Goal: Task Accomplishment & Management: Complete application form

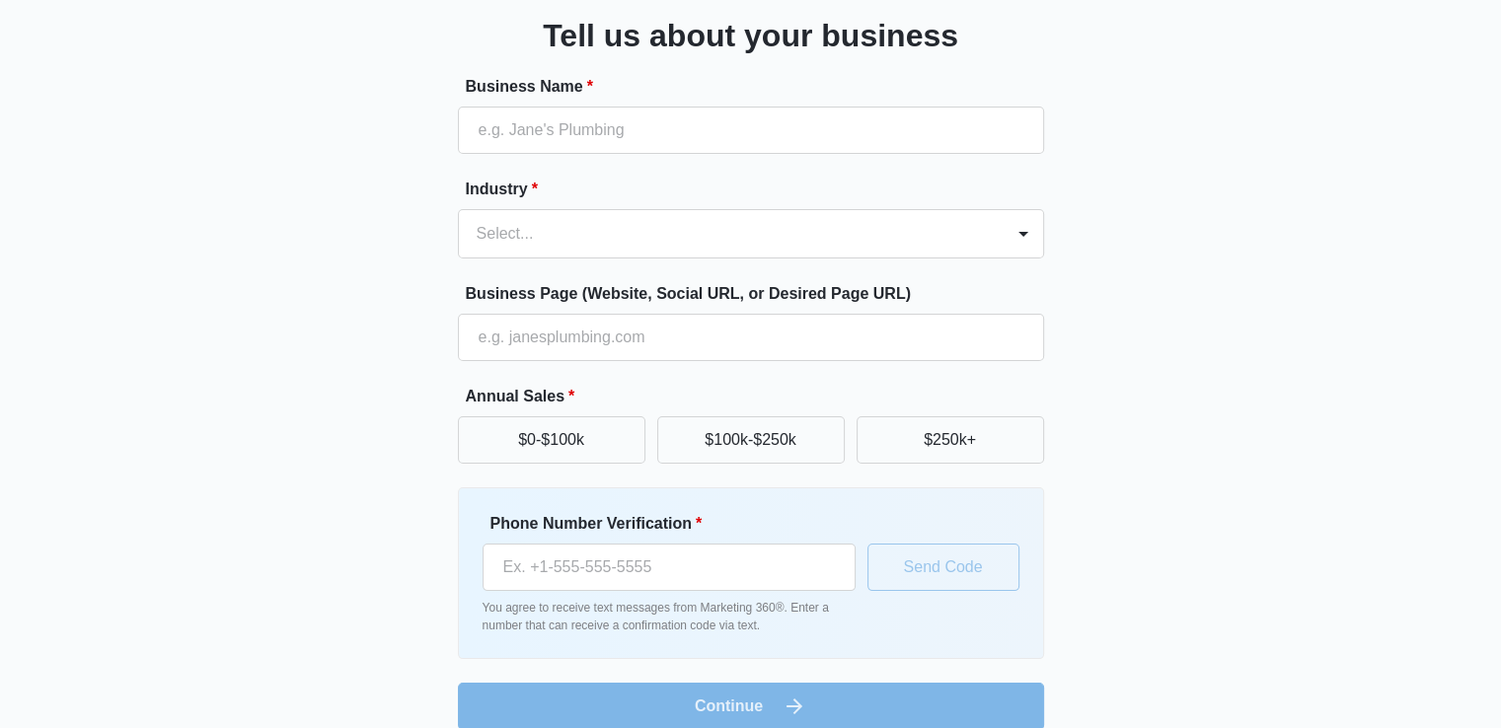
scroll to position [155, 0]
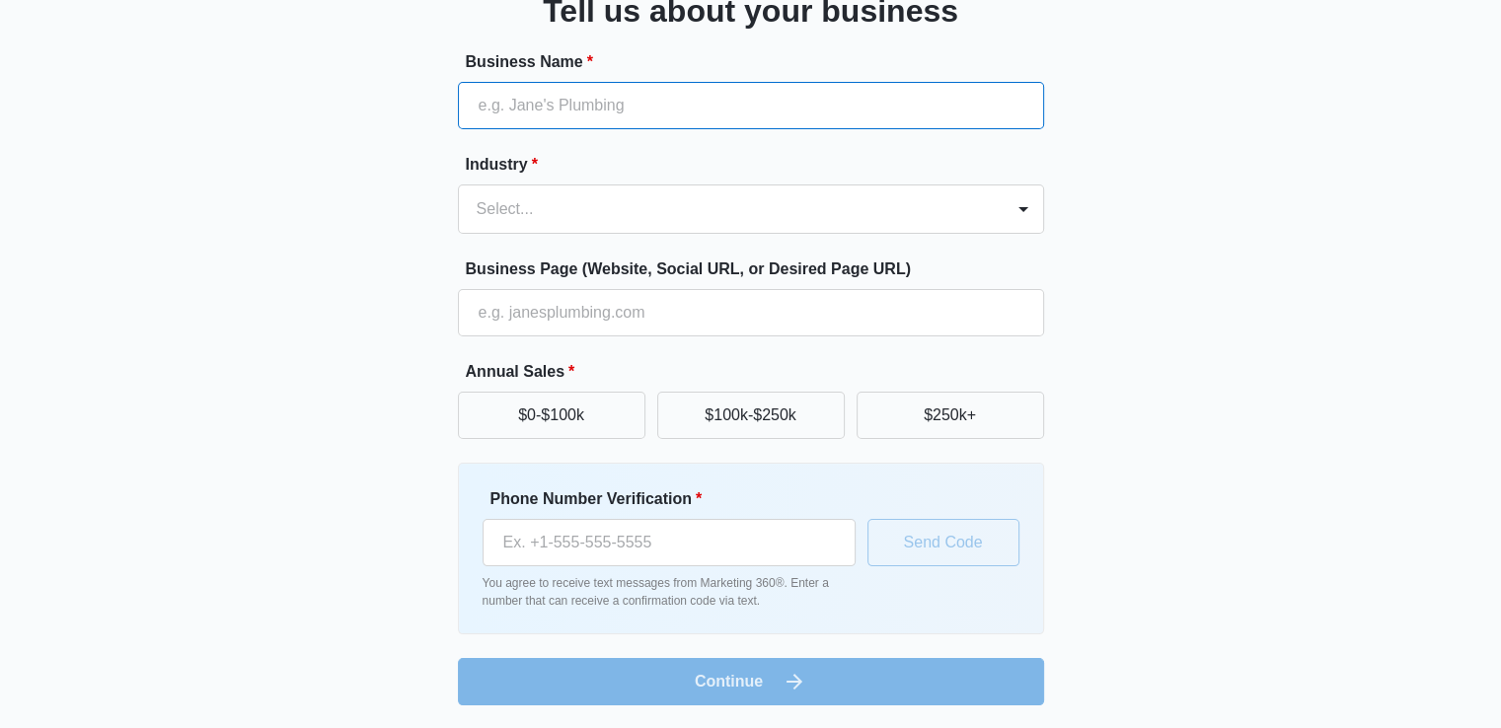
click at [755, 85] on input "Business Name *" at bounding box center [751, 105] width 586 height 47
type input "Pittsboro Trailer Rentasl"
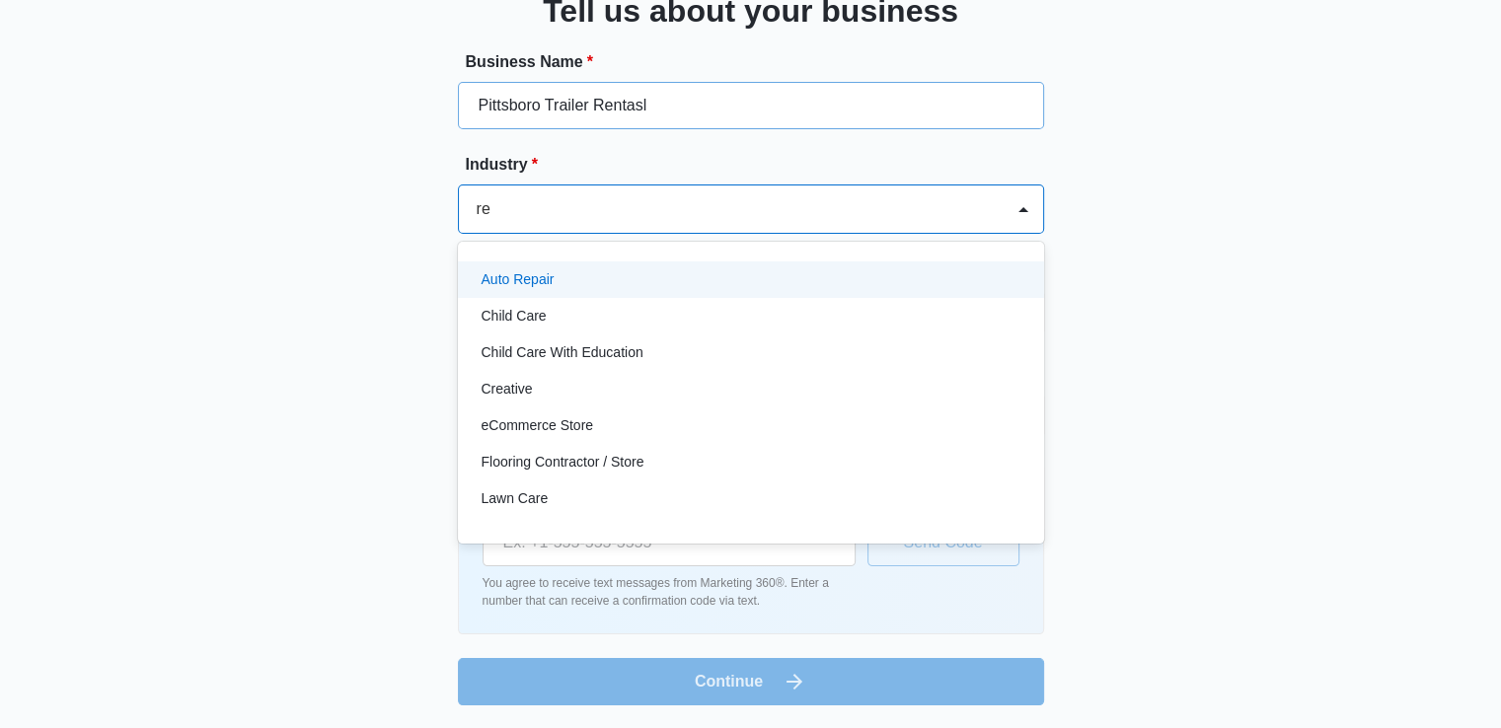
type input "r"
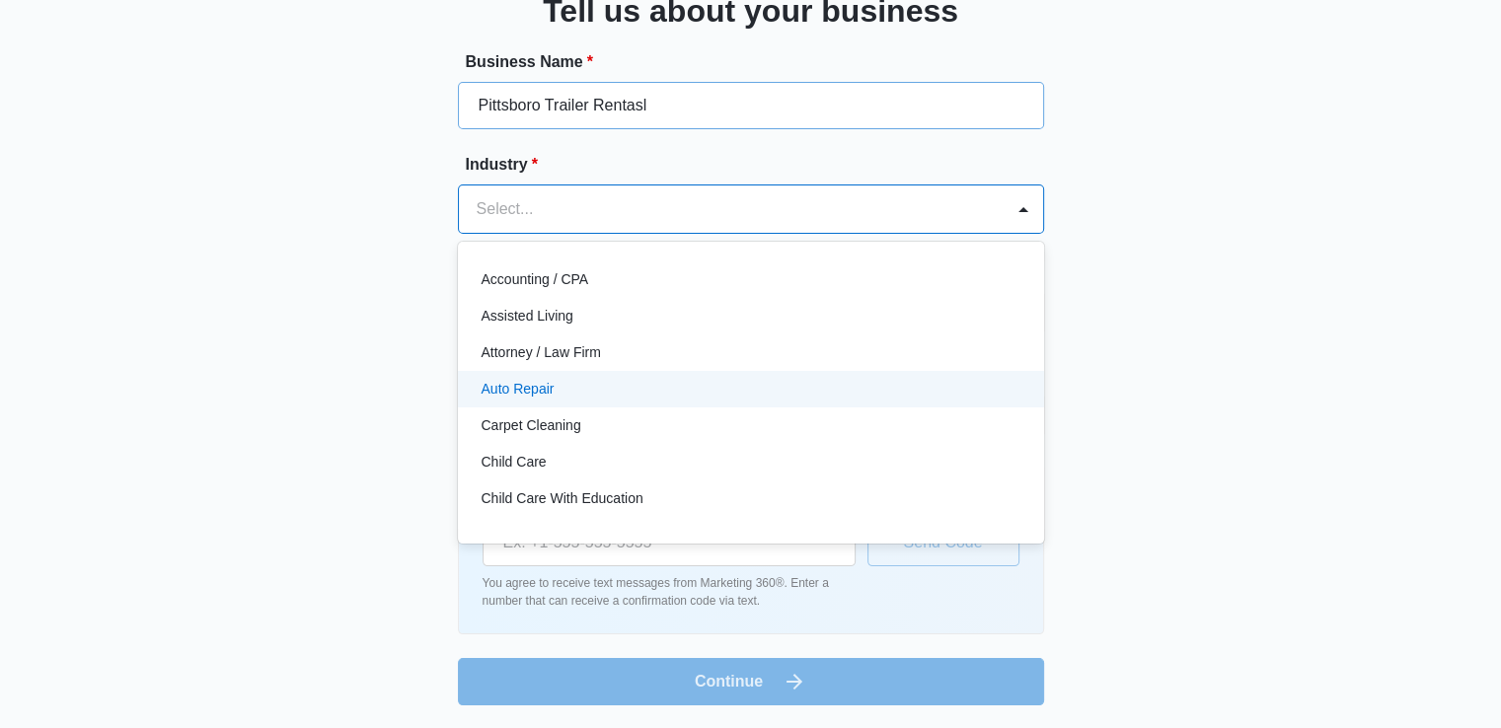
type input "r"
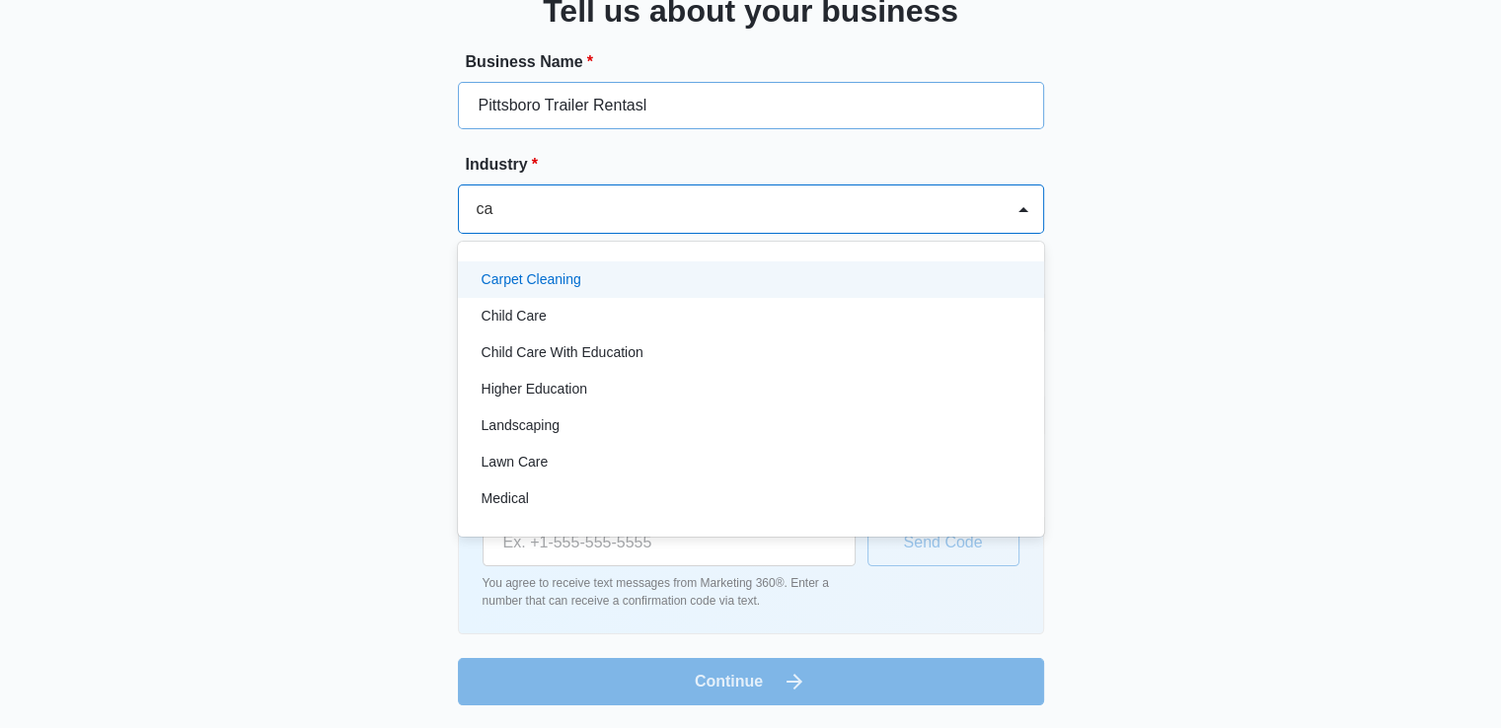
type input "c"
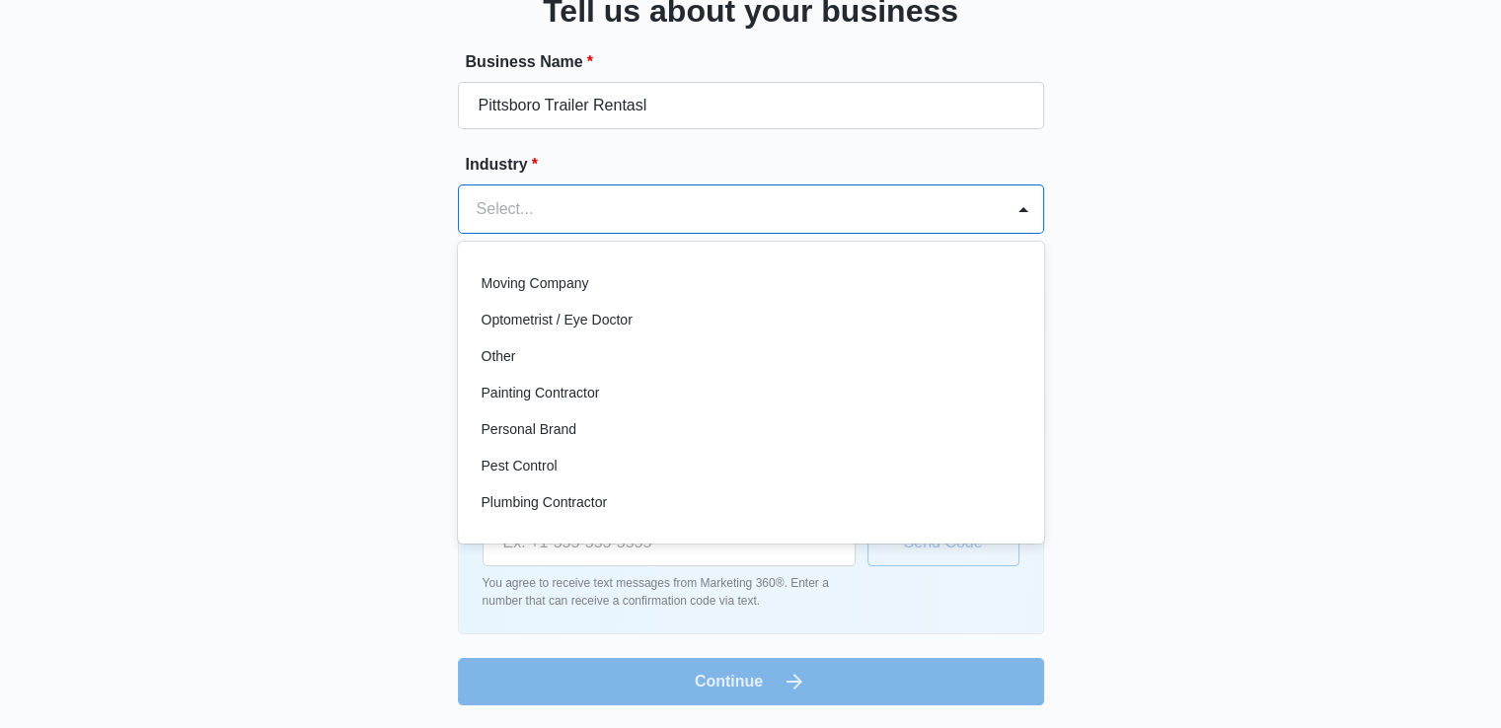
scroll to position [1073, 0]
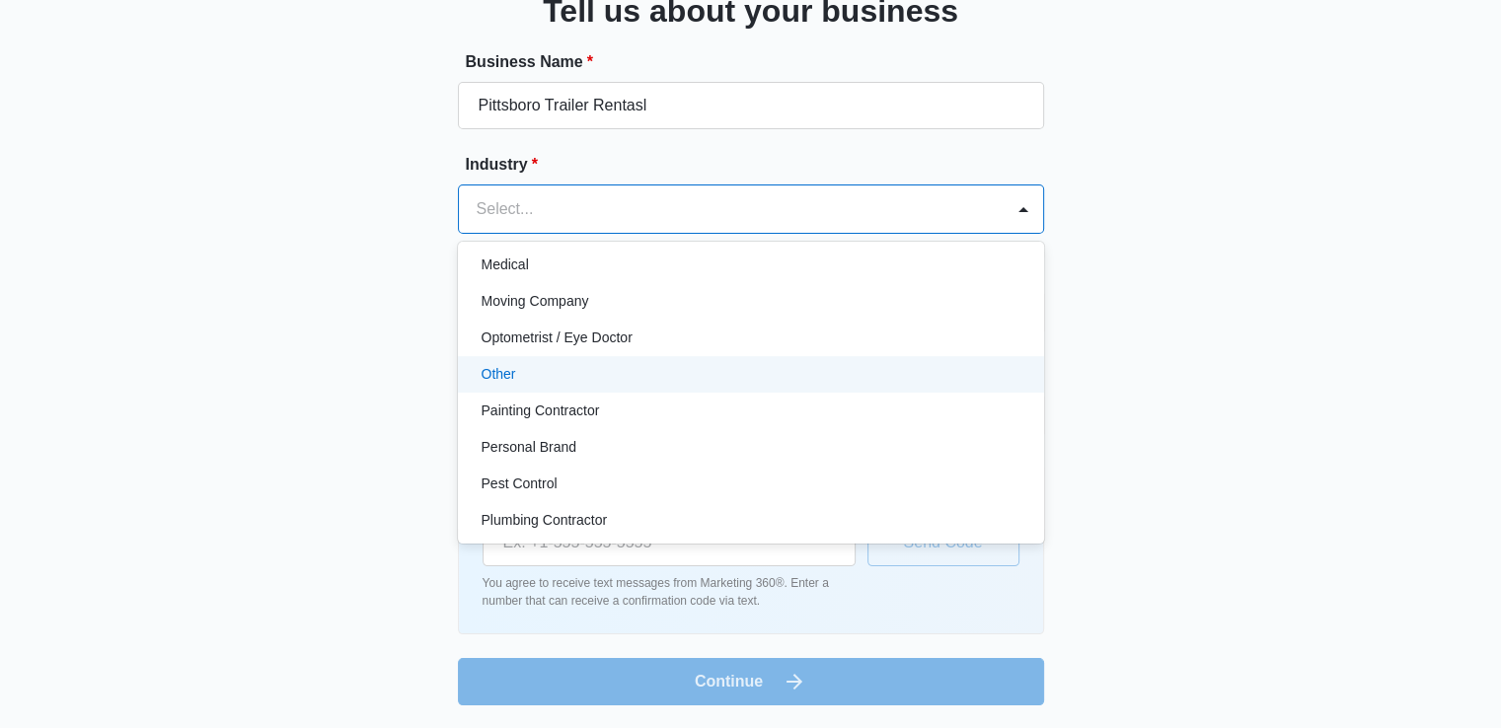
click at [554, 359] on div "Other" at bounding box center [751, 374] width 586 height 37
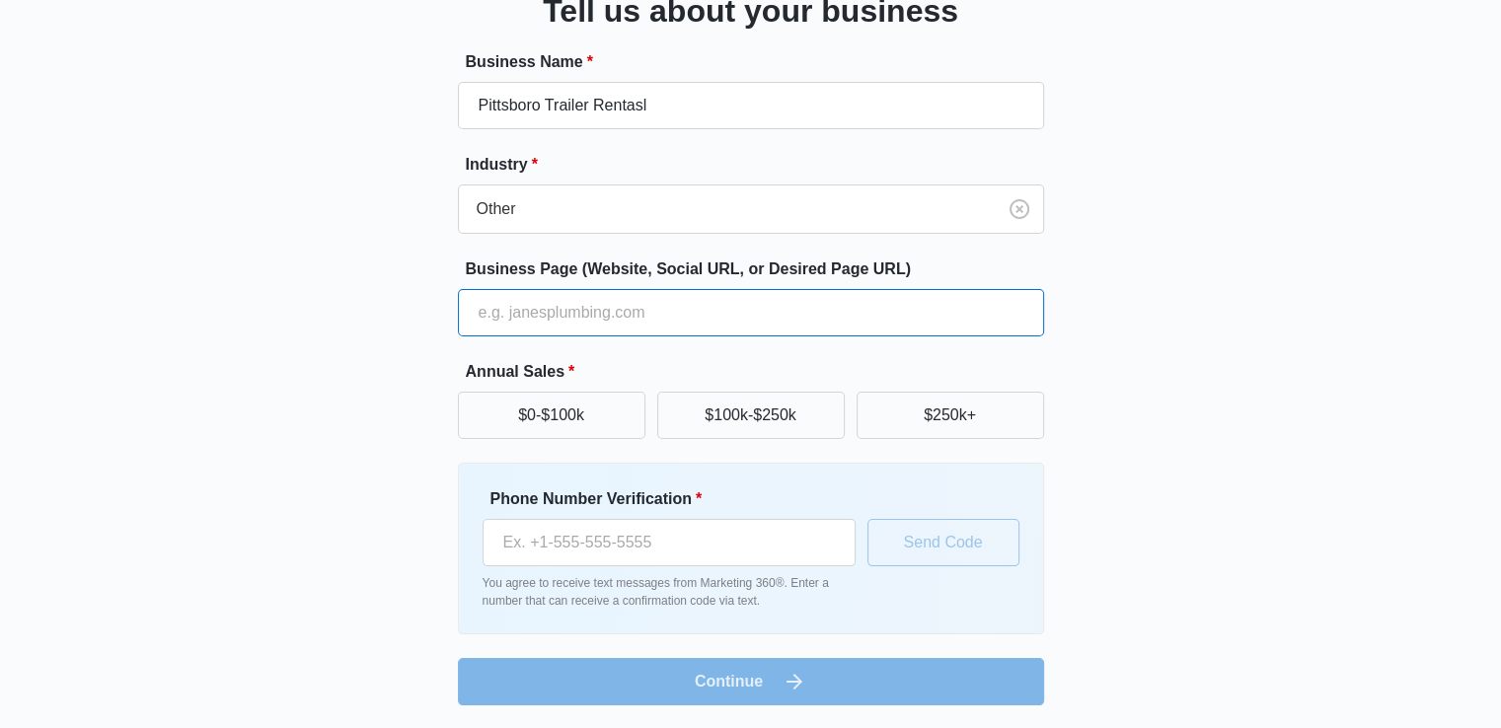
click at [658, 311] on input "Business Page (Website, Social URL, or Desired Page URL)" at bounding box center [751, 312] width 586 height 47
type input "[DOMAIN_NAME]"
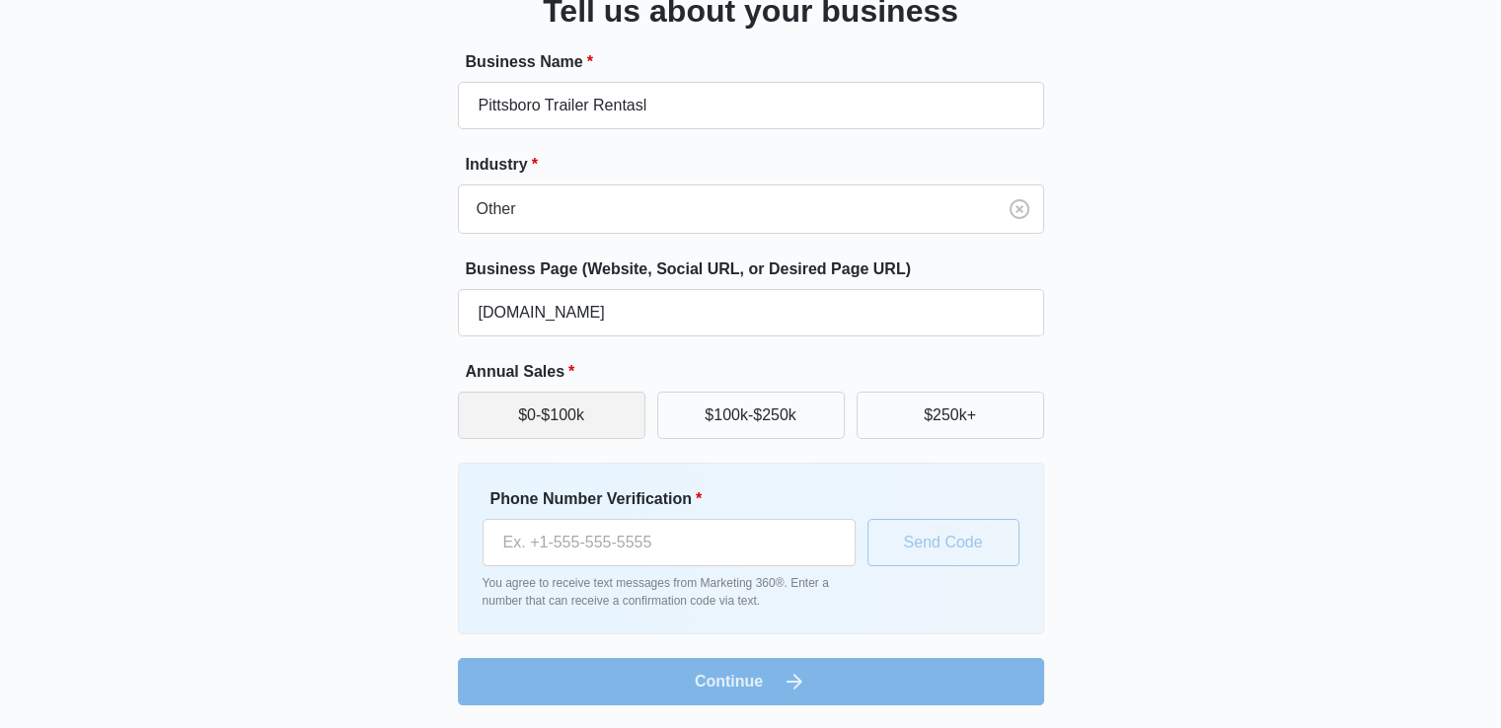
click at [580, 423] on button "$0-$100k" at bounding box center [551, 415] width 187 height 47
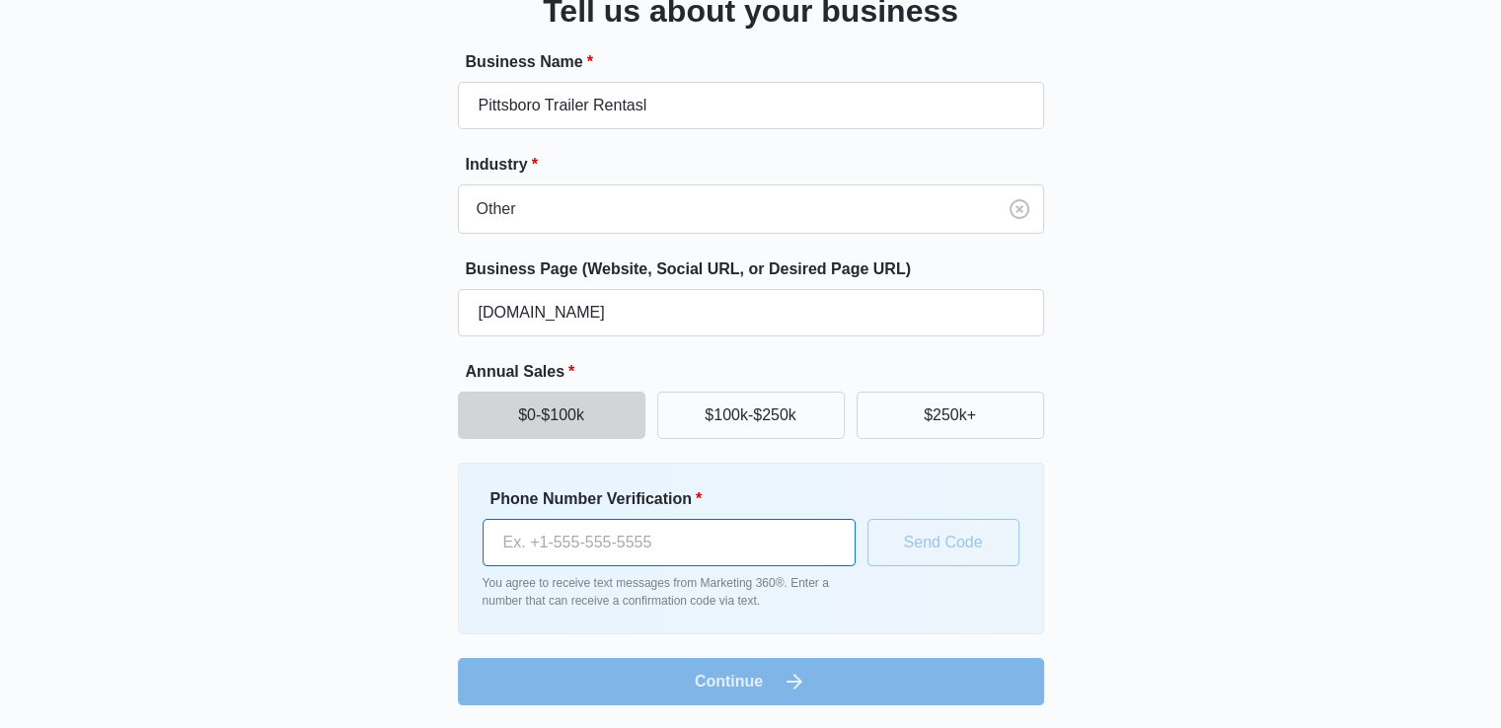
click at [646, 548] on input "Phone Number Verification *" at bounding box center [668, 542] width 373 height 47
type input "[PHONE_NUMBER]"
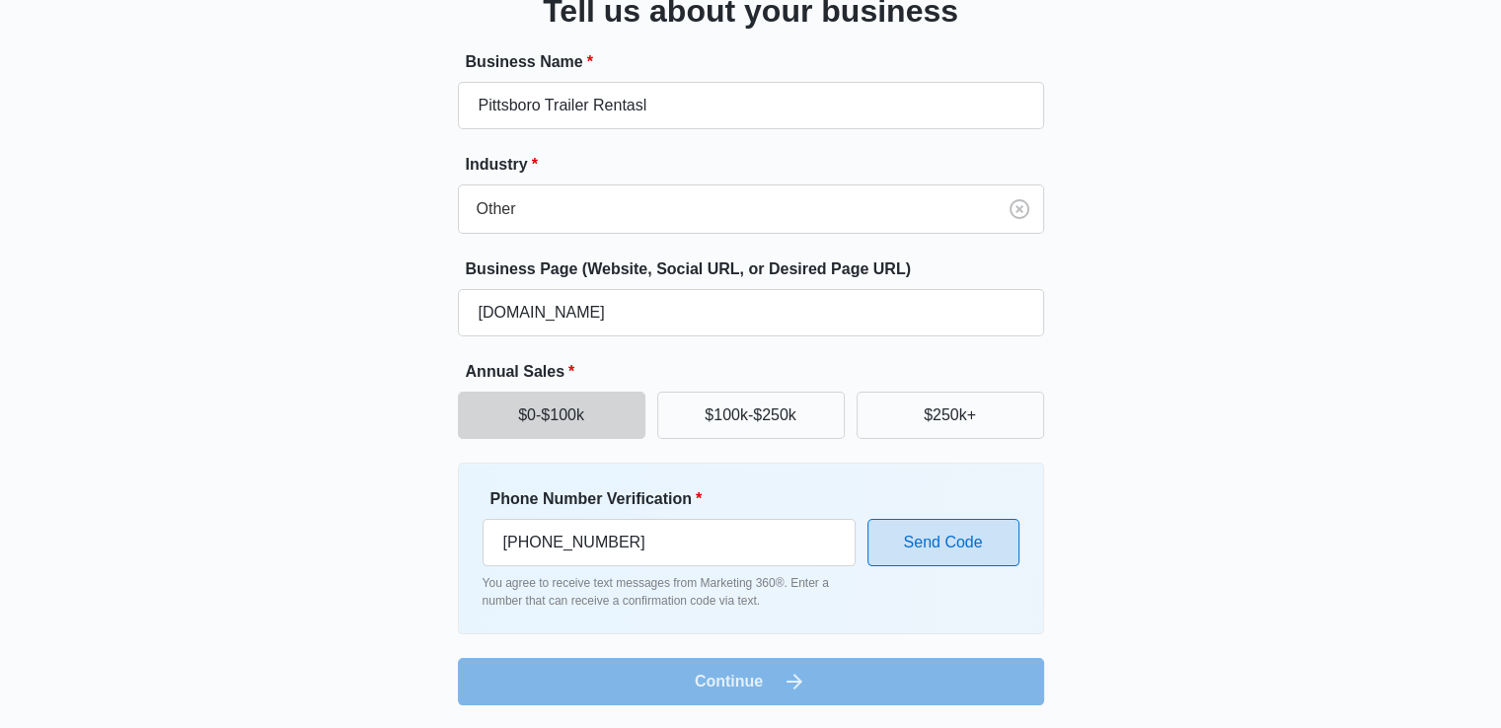
click at [948, 541] on button "Send Code" at bounding box center [943, 542] width 152 height 47
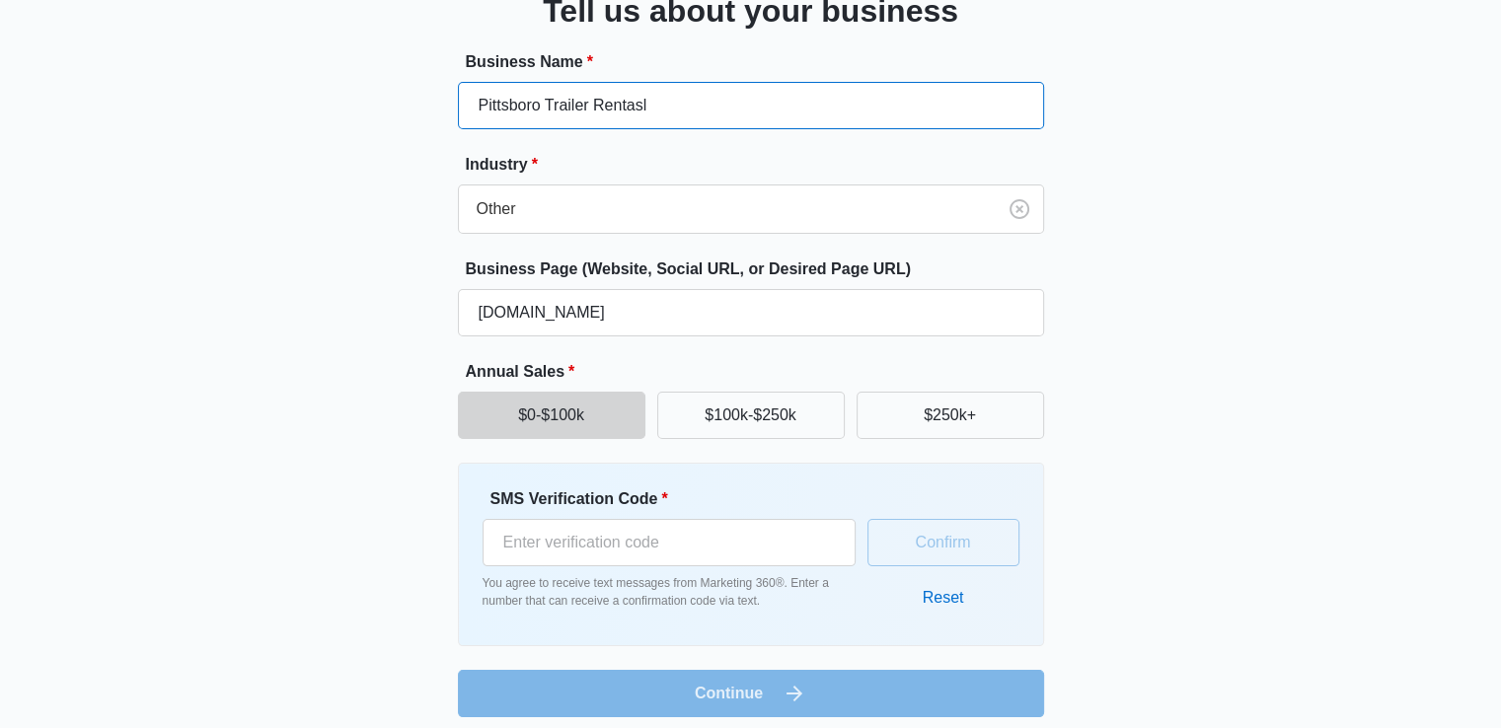
click at [790, 96] on input "Pittsboro Trailer Rentasl" at bounding box center [751, 105] width 586 height 47
type input "Pittsboro Trailer Rentals"
click at [1260, 437] on div "Great to meet you, Tell us about your business Business Name * Pittsboro Traile…" at bounding box center [751, 311] width 1184 height 812
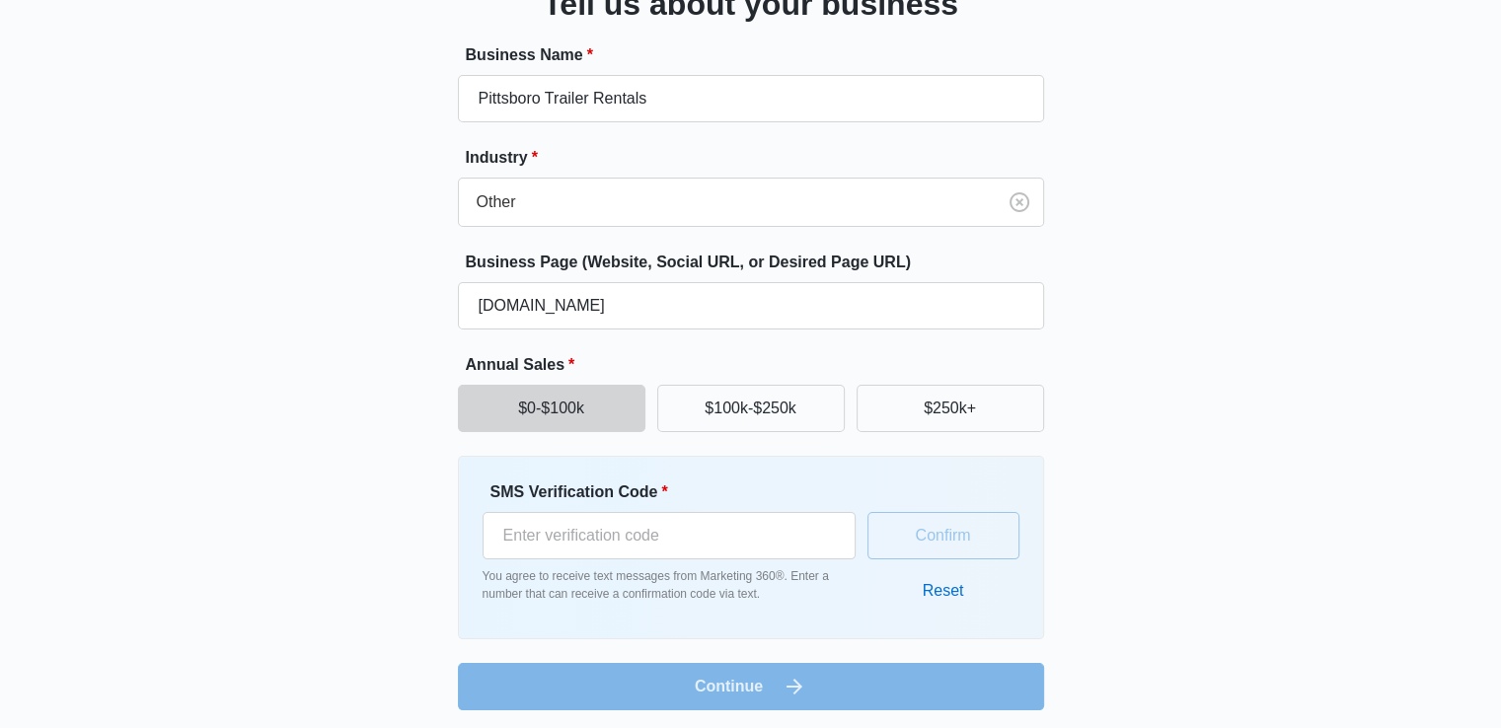
scroll to position [167, 0]
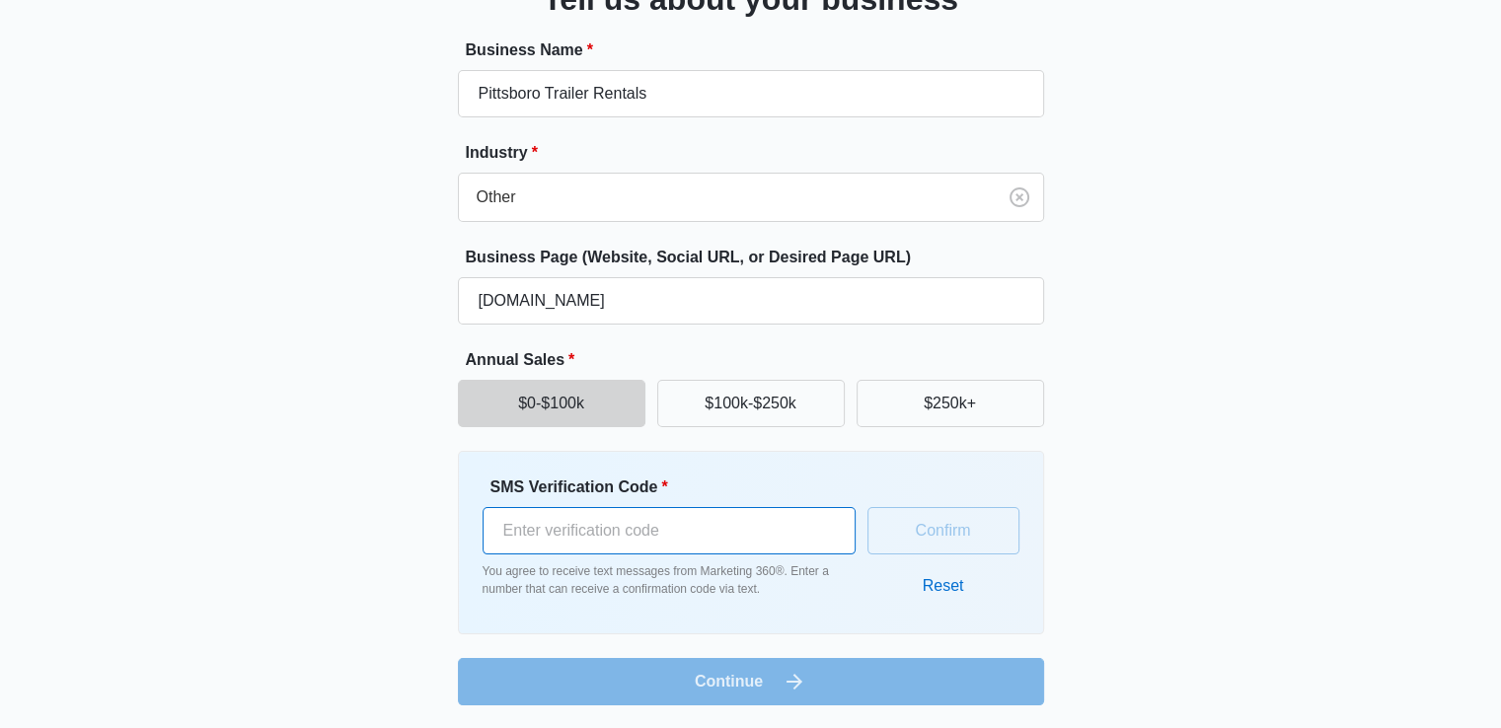
click at [733, 526] on input "SMS Verification Code *" at bounding box center [668, 530] width 373 height 47
type input "310781"
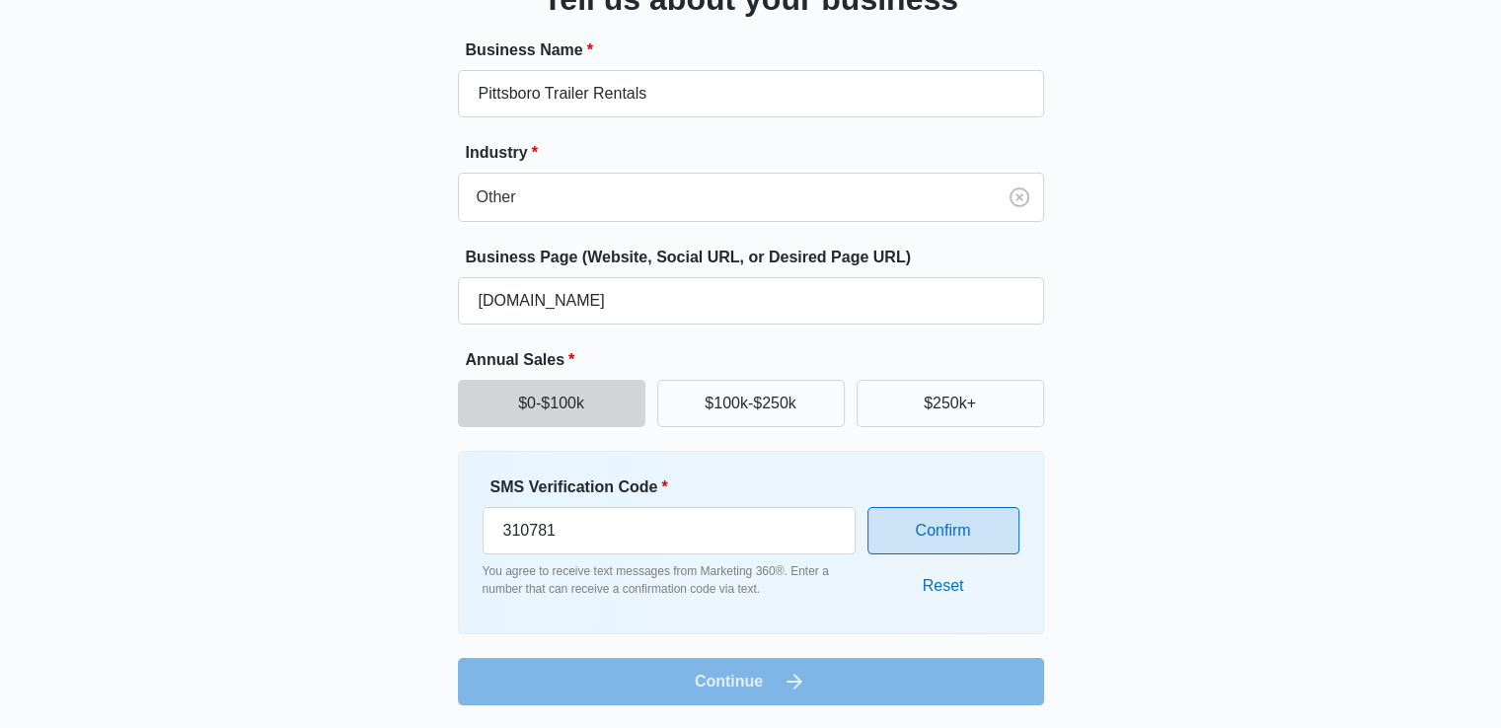
click at [927, 540] on button "Confirm" at bounding box center [943, 530] width 152 height 47
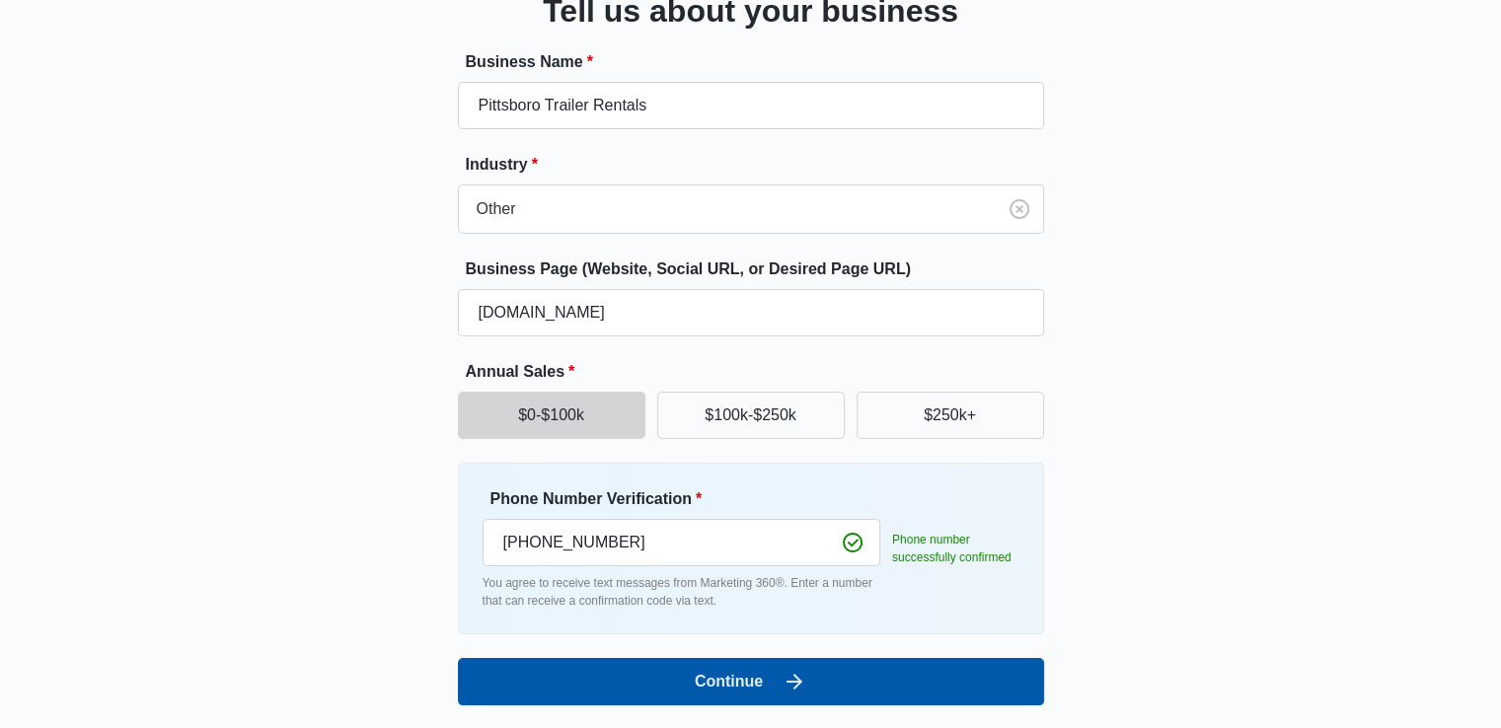
click at [797, 670] on icon "submit" at bounding box center [794, 682] width 24 height 24
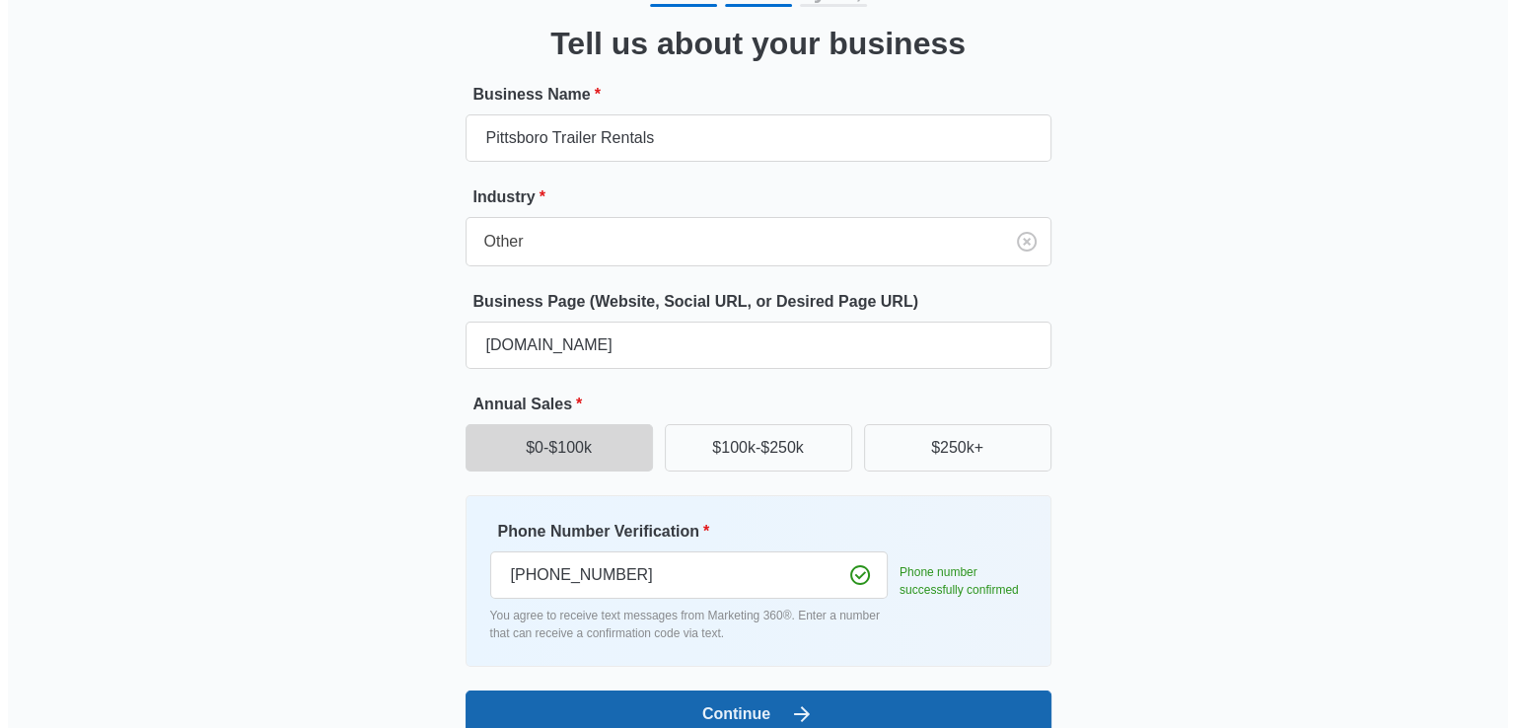
scroll to position [0, 0]
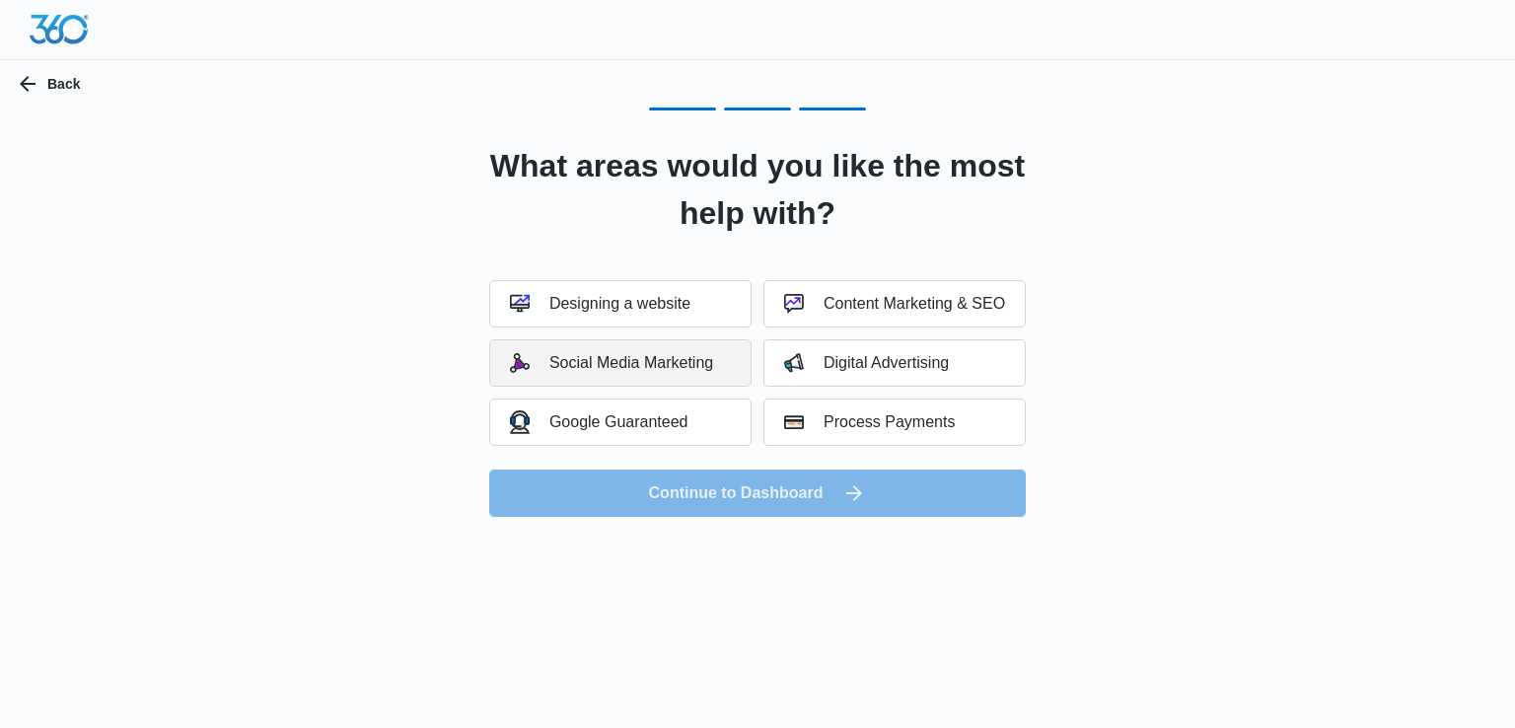
click at [656, 353] on div "Social Media Marketing" at bounding box center [611, 363] width 203 height 20
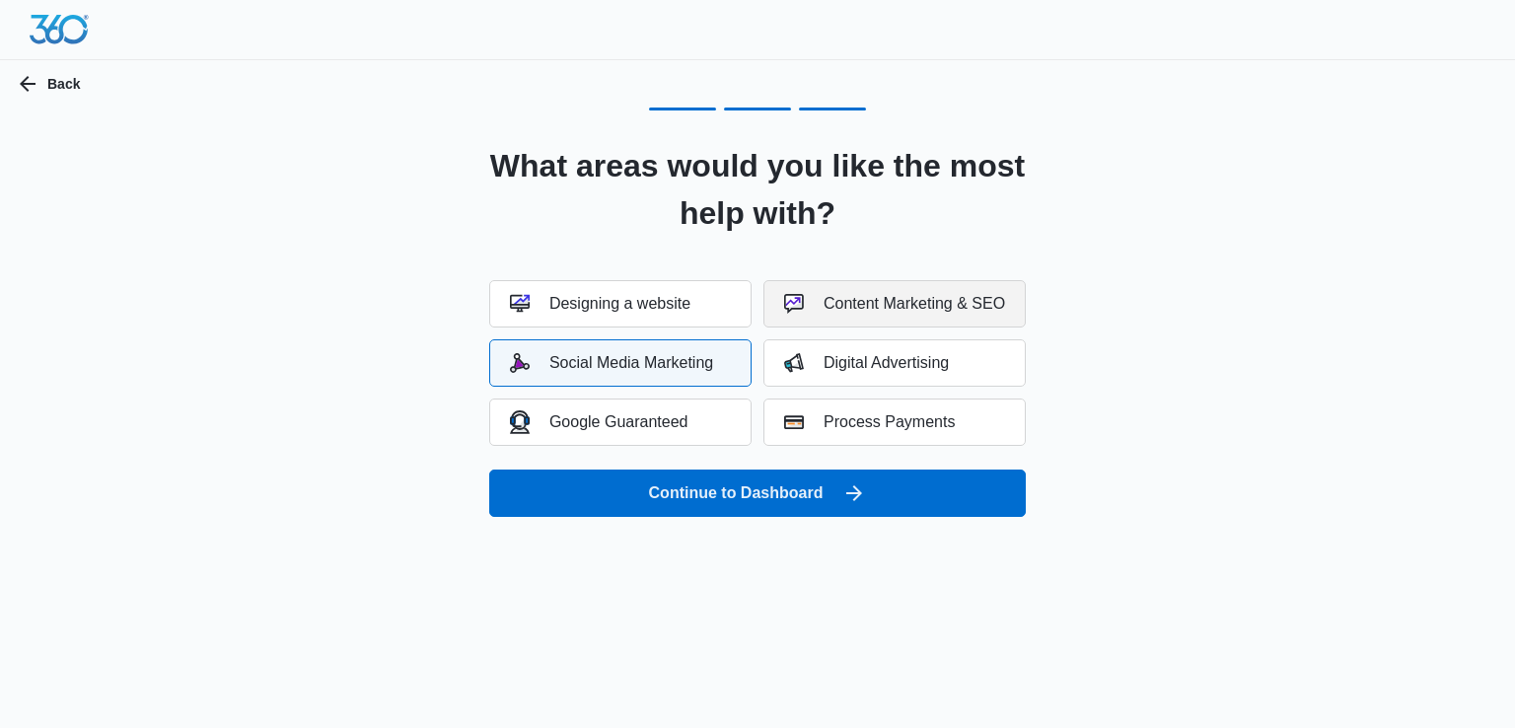
click at [846, 316] on button "Content Marketing & SEO" at bounding box center [895, 303] width 262 height 47
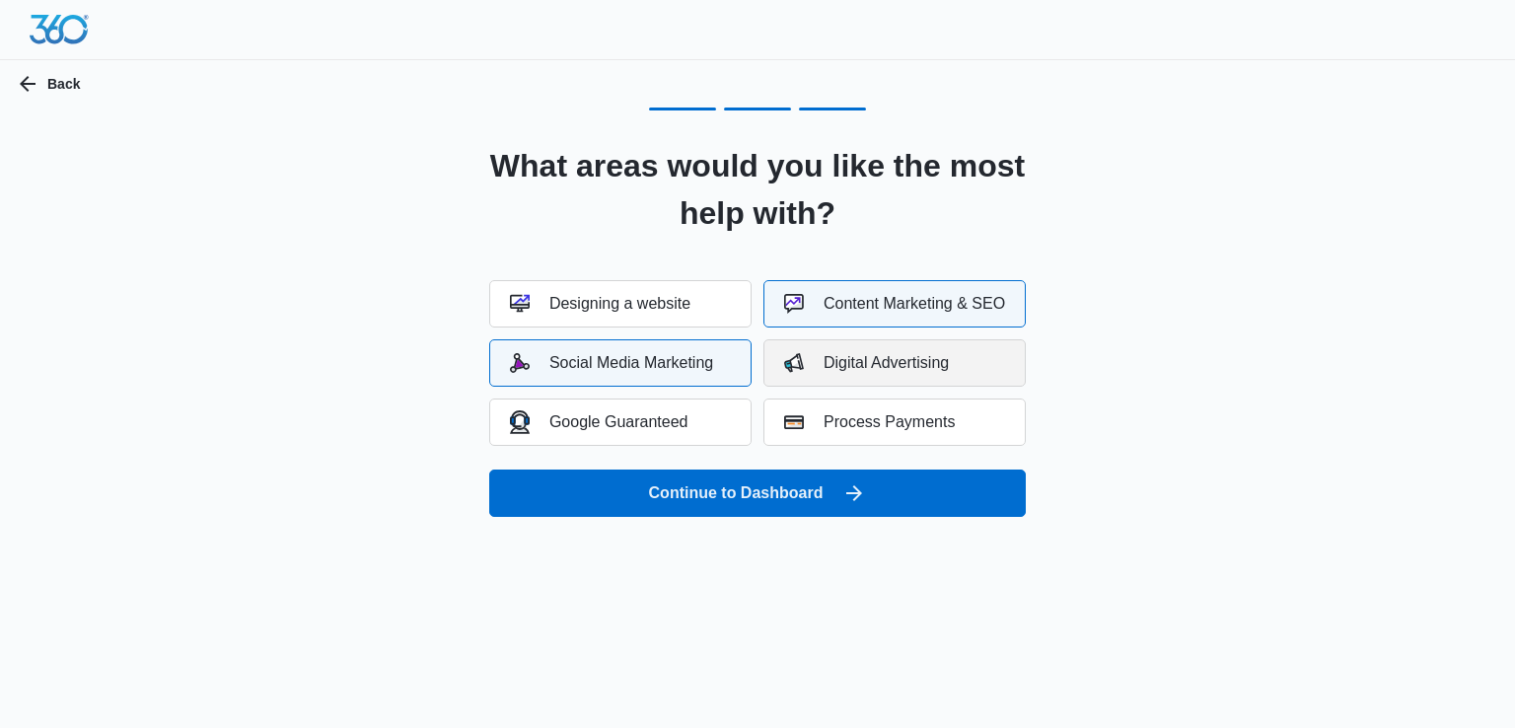
click at [844, 367] on div "Digital Advertising" at bounding box center [866, 363] width 165 height 20
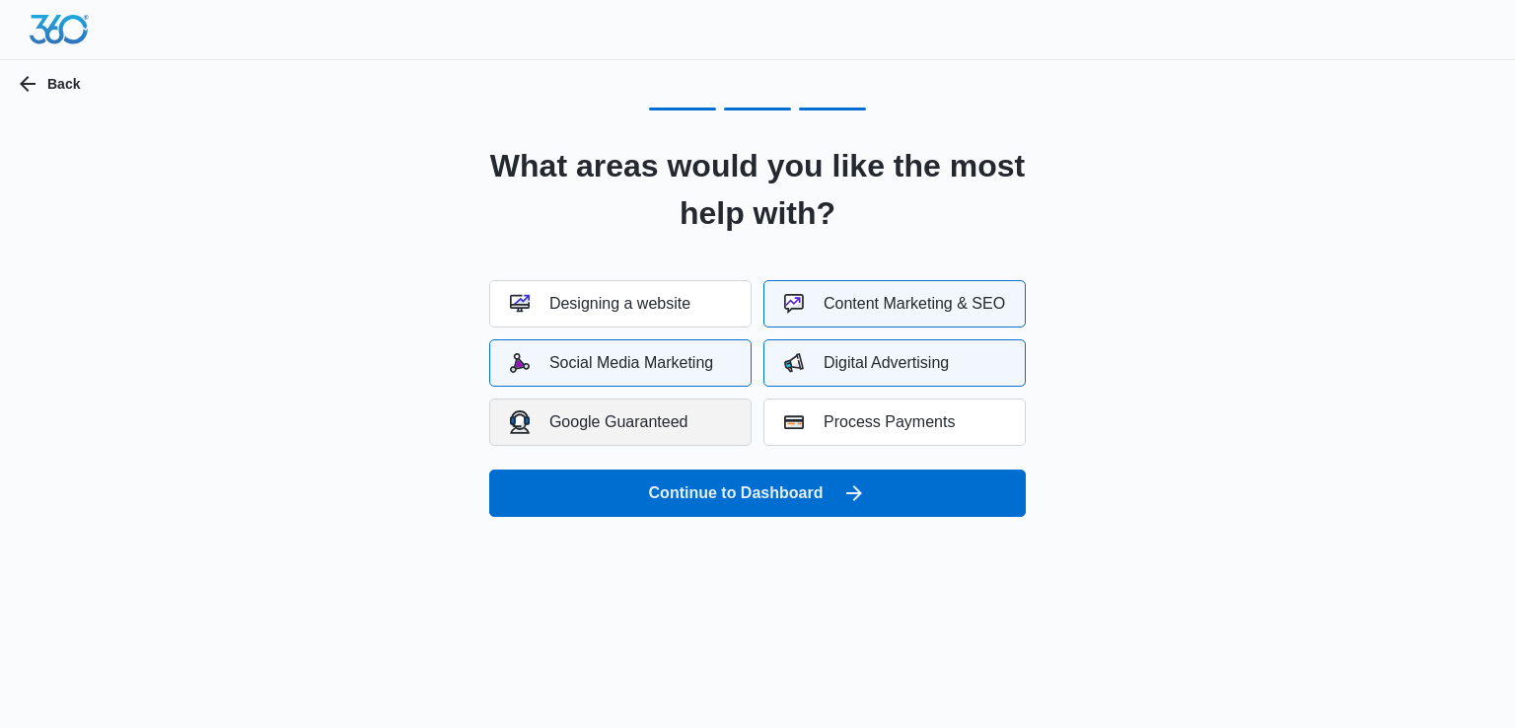
click at [694, 429] on button "Google Guaranteed" at bounding box center [620, 422] width 262 height 47
click at [675, 413] on div "Google Guaranteed" at bounding box center [599, 421] width 179 height 23
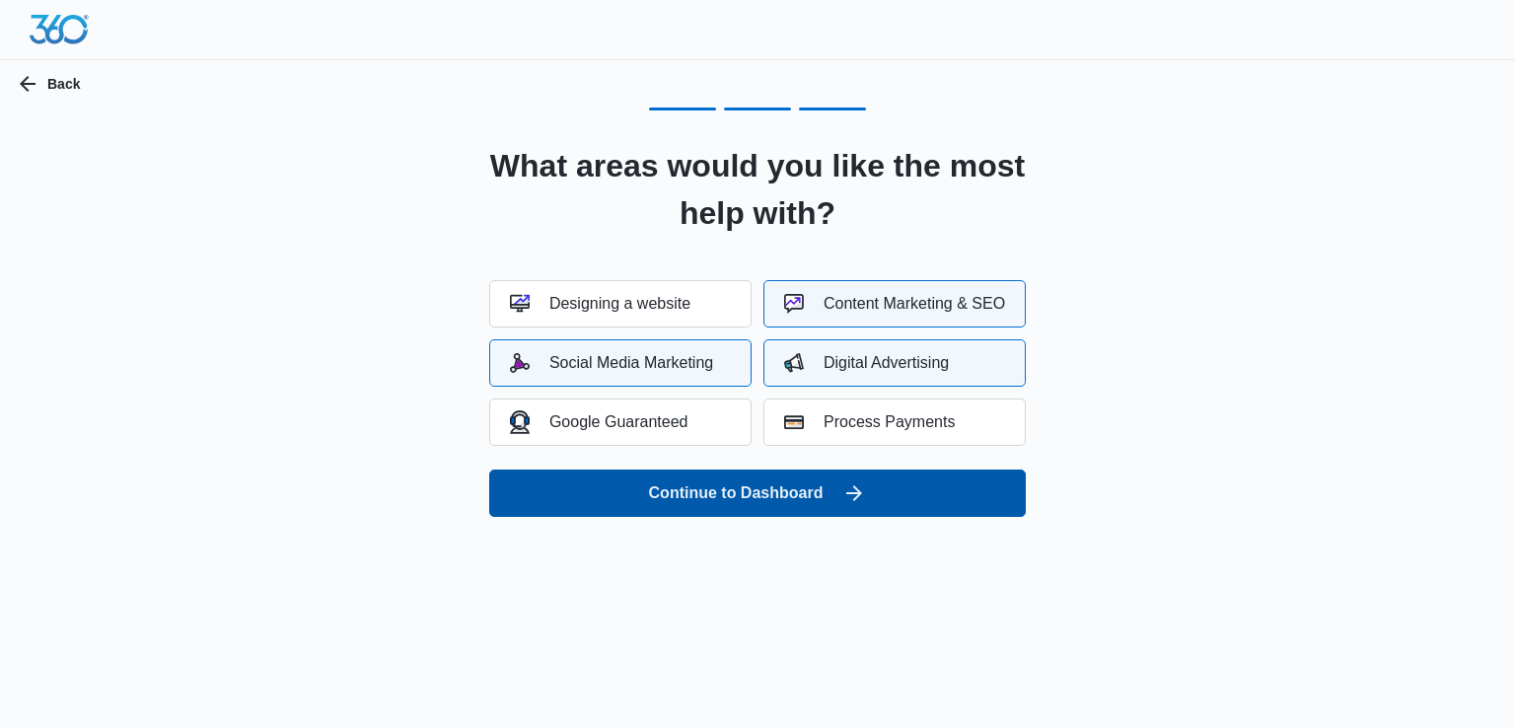
click at [760, 499] on button "Continue to Dashboard" at bounding box center [757, 493] width 537 height 47
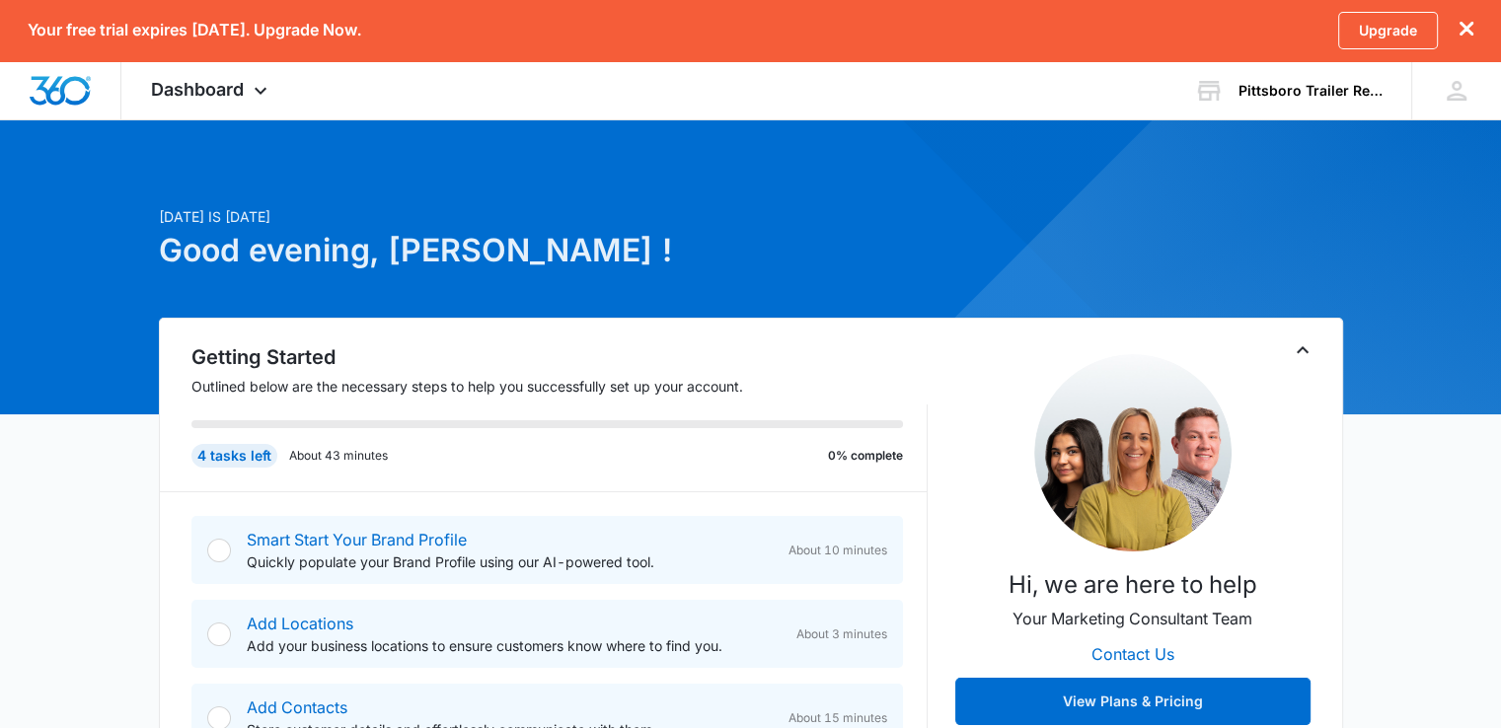
scroll to position [217, 0]
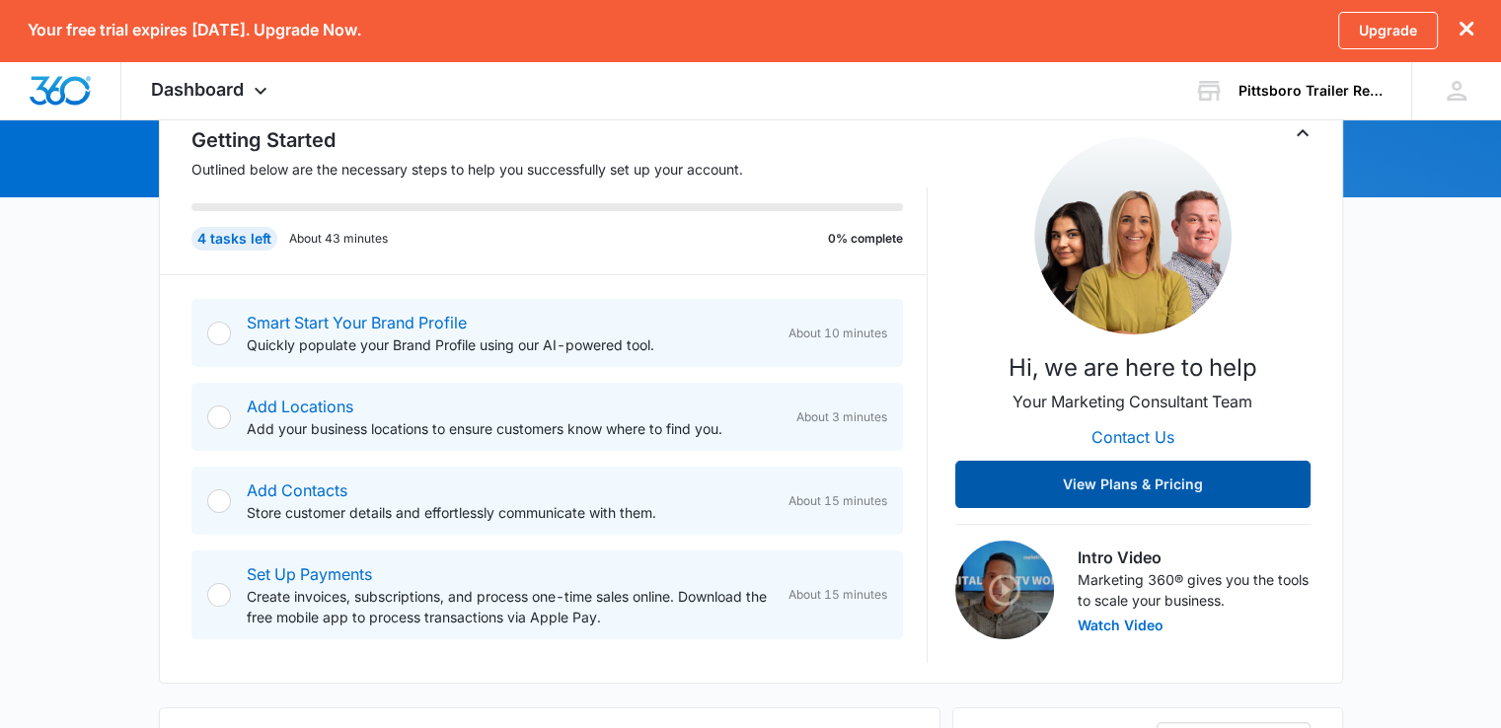
click at [1148, 470] on button "View Plans & Pricing" at bounding box center [1132, 484] width 355 height 47
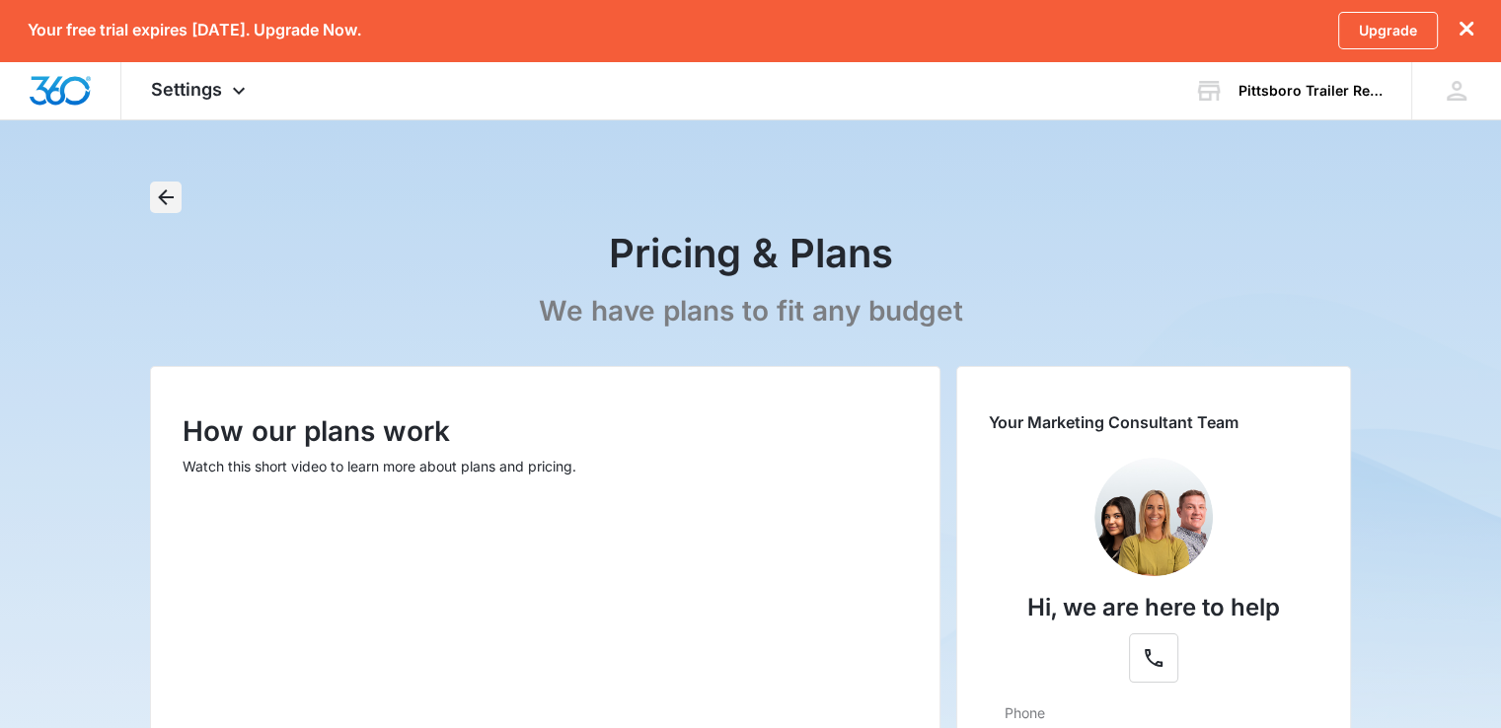
click at [170, 194] on icon "Back" at bounding box center [166, 197] width 24 height 24
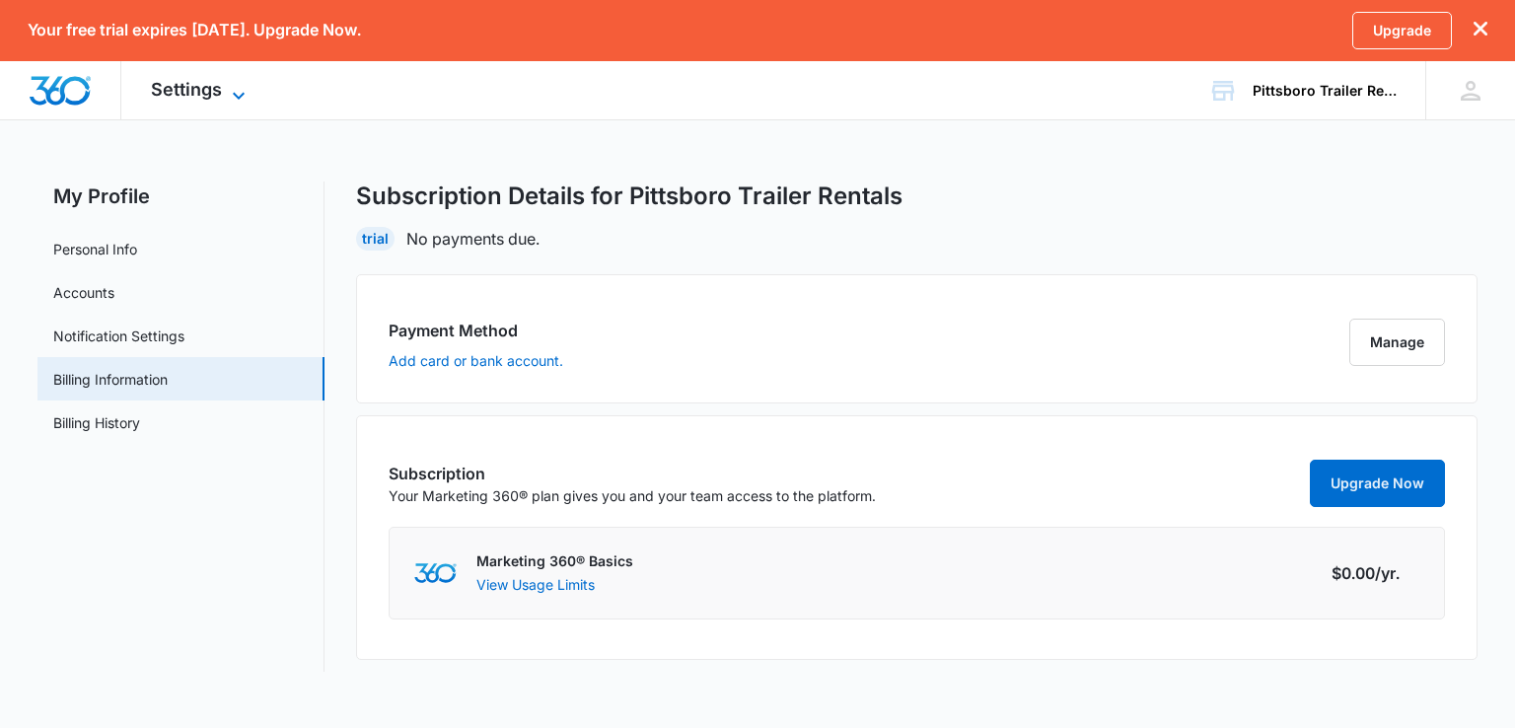
click at [242, 91] on icon at bounding box center [239, 96] width 24 height 24
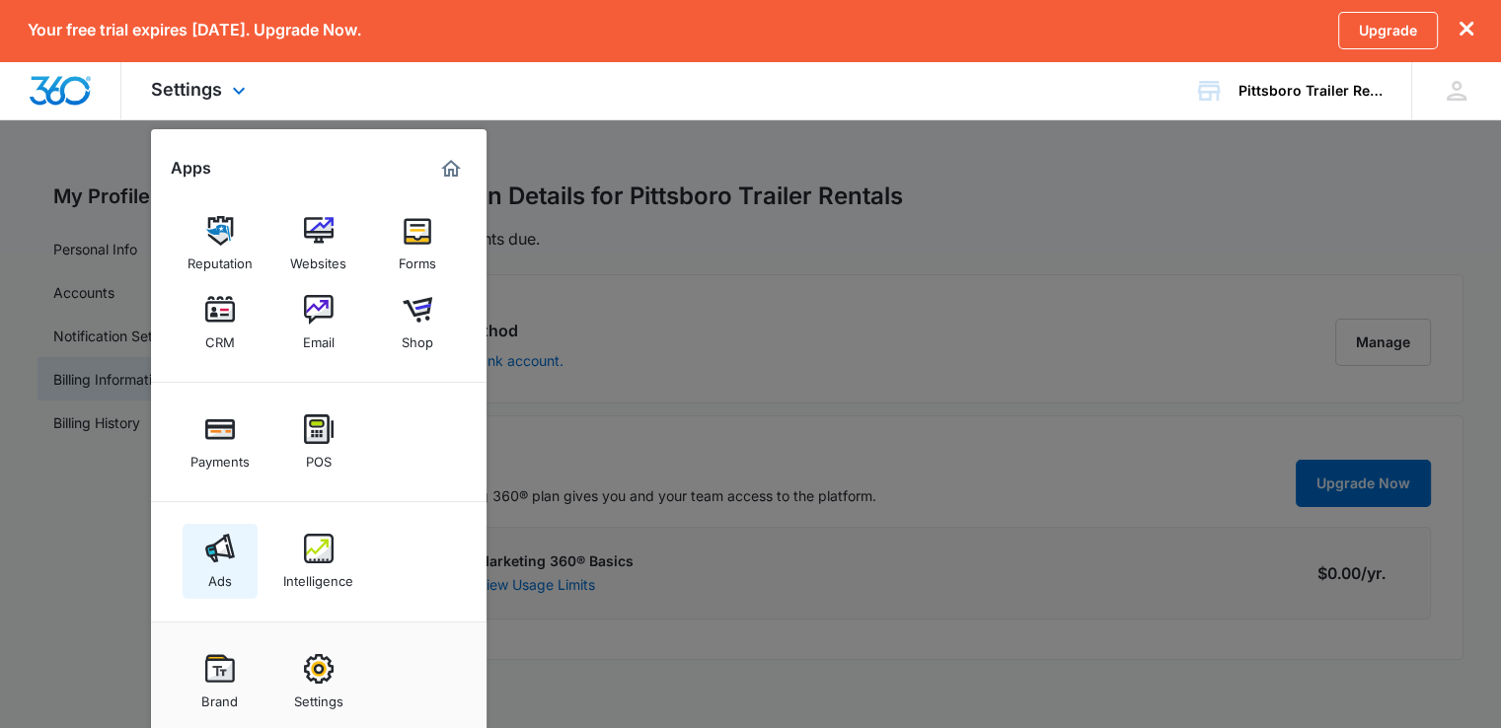
click at [222, 564] on div "Ads" at bounding box center [220, 576] width 24 height 26
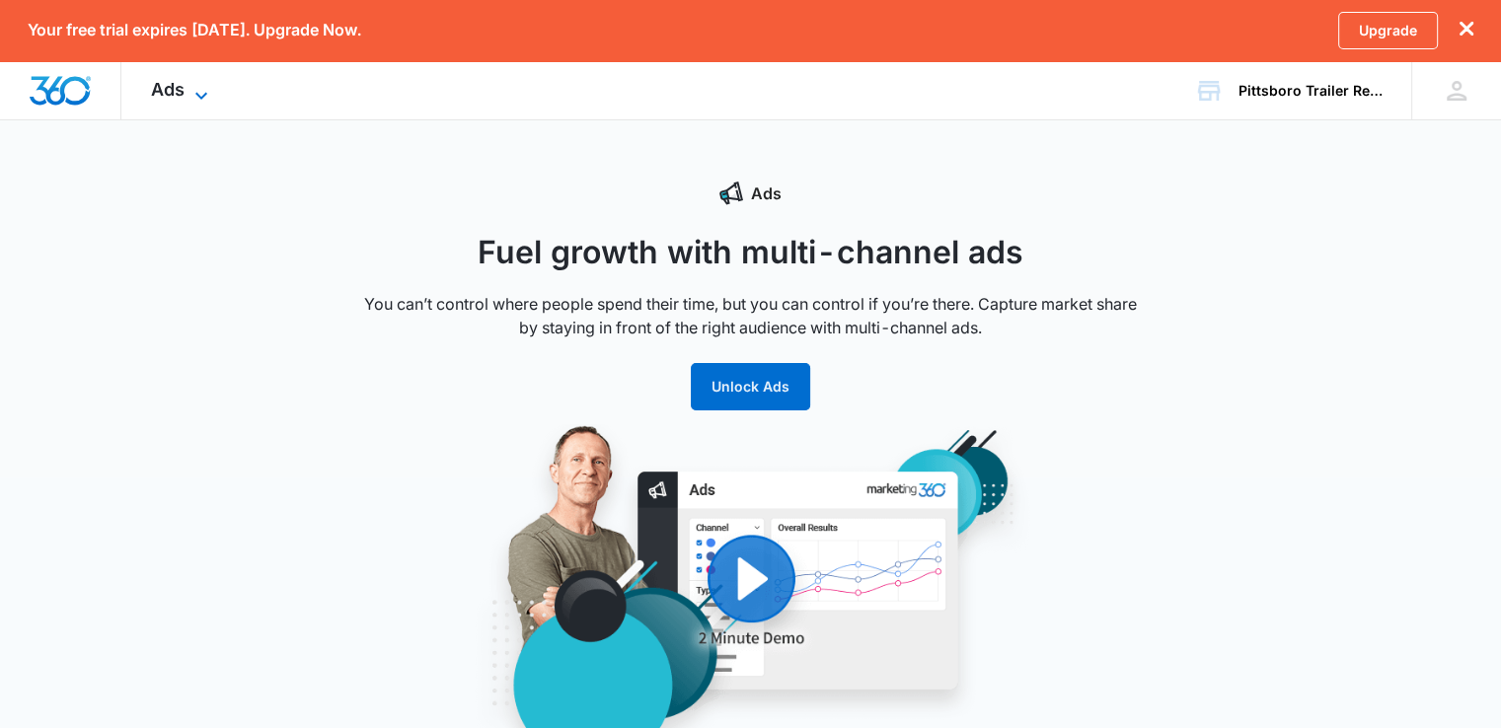
click at [198, 98] on icon at bounding box center [201, 96] width 24 height 24
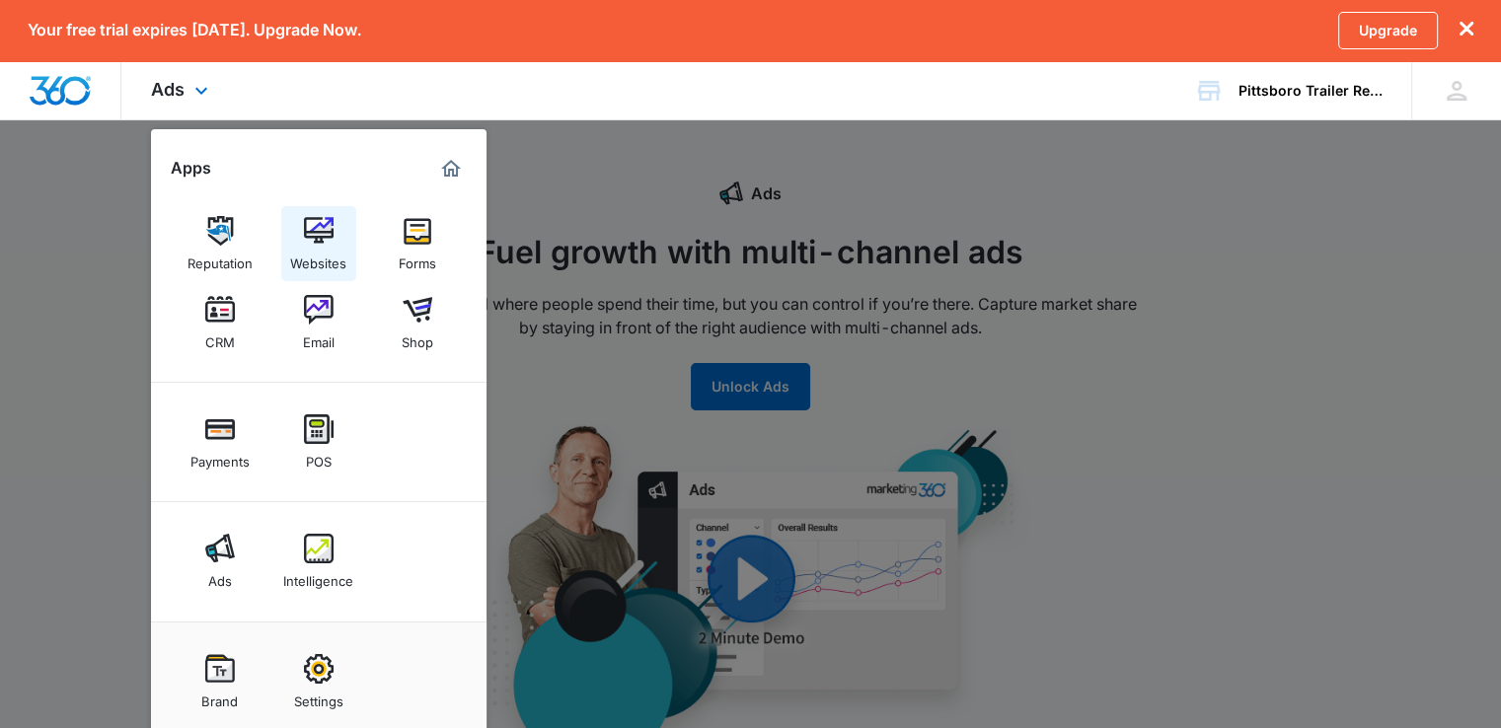
click at [317, 239] on img at bounding box center [319, 231] width 30 height 30
